Goal: Transaction & Acquisition: Purchase product/service

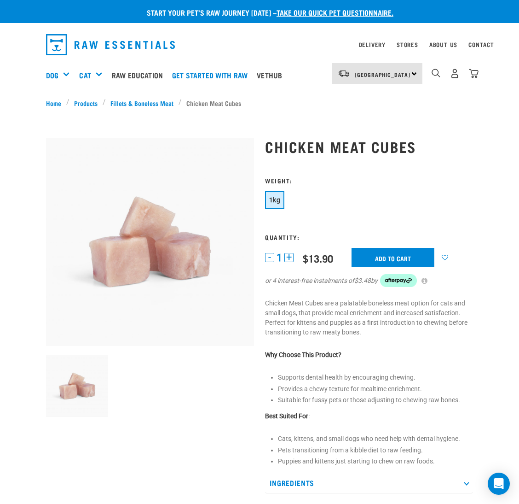
click at [350, 72] on div "North Island North Island South Island" at bounding box center [377, 73] width 90 height 21
click at [360, 116] on link "[GEOGRAPHIC_DATA]" at bounding box center [376, 120] width 88 height 20
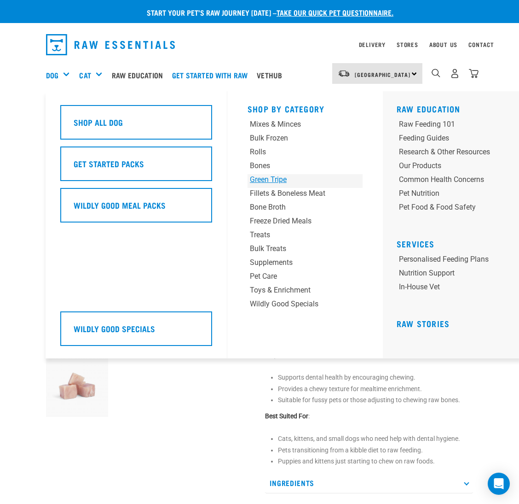
click at [279, 180] on div "Green Tripe" at bounding box center [295, 179] width 91 height 11
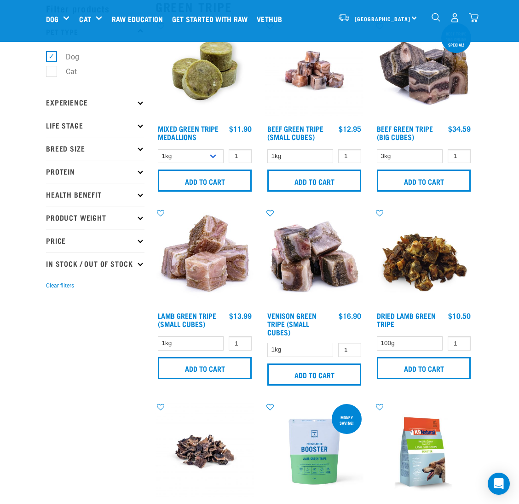
scroll to position [69, 0]
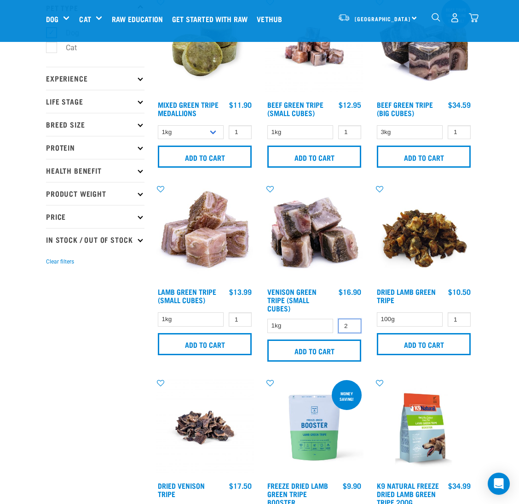
click at [353, 323] on input "2" at bounding box center [349, 325] width 23 height 14
click at [353, 323] on input "3" at bounding box center [349, 325] width 23 height 14
click at [353, 323] on input "4" at bounding box center [349, 325] width 23 height 14
type input "5"
click at [353, 323] on input "5" at bounding box center [349, 325] width 23 height 14
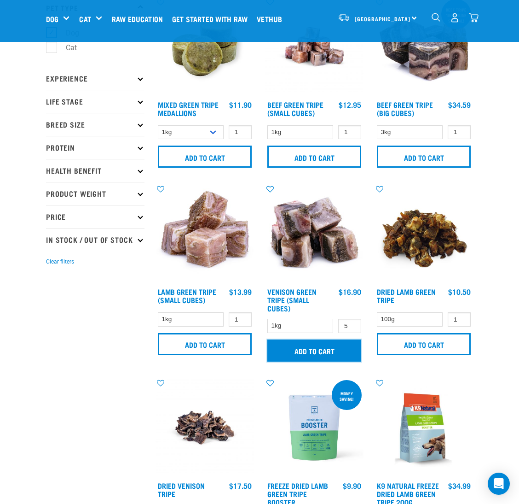
click at [339, 348] on input "Add to cart" at bounding box center [314, 350] width 94 height 22
